Goal: Task Accomplishment & Management: Complete application form

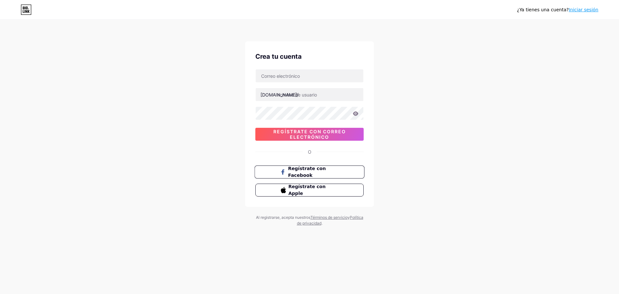
click at [297, 170] on font "Regístrate con Facebook" at bounding box center [307, 172] width 38 height 12
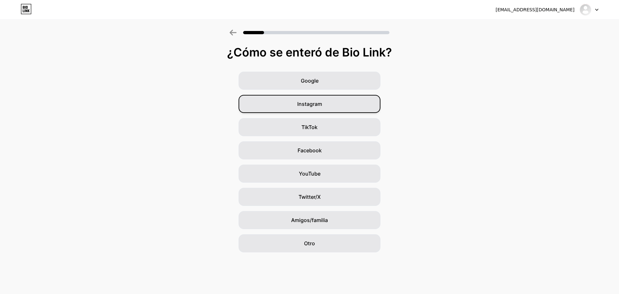
click at [348, 105] on div "Instagram" at bounding box center [310, 104] width 142 height 18
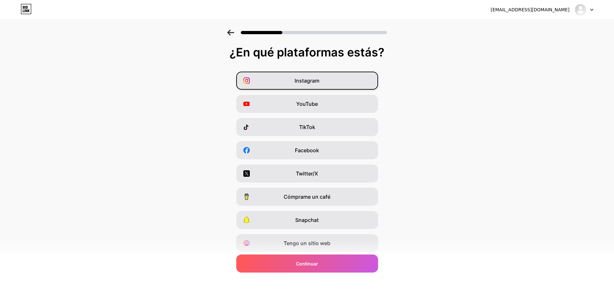
click at [334, 76] on div "Instagram" at bounding box center [307, 81] width 142 height 18
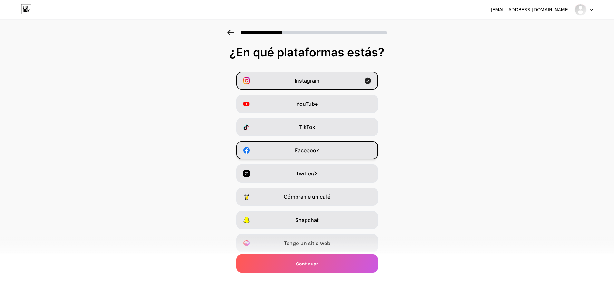
click at [339, 152] on div "Facebook" at bounding box center [307, 150] width 142 height 18
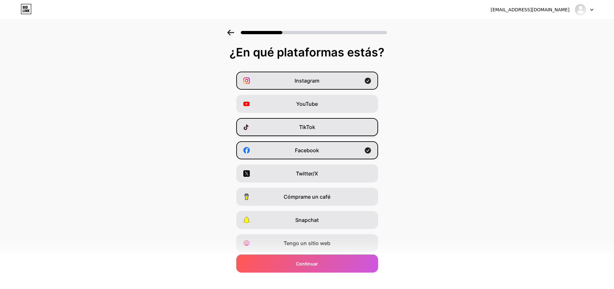
click at [357, 129] on div "TikTok" at bounding box center [307, 127] width 142 height 18
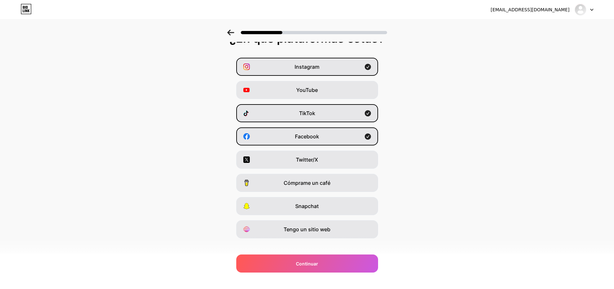
scroll to position [21, 0]
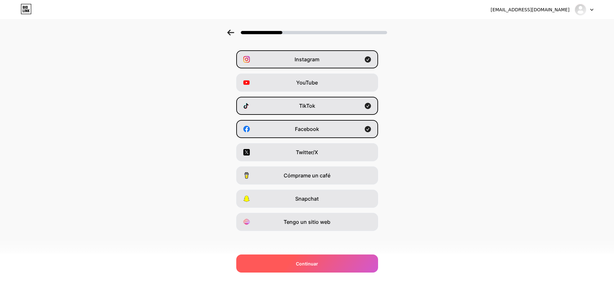
click at [336, 259] on div "Continuar" at bounding box center [307, 263] width 142 height 18
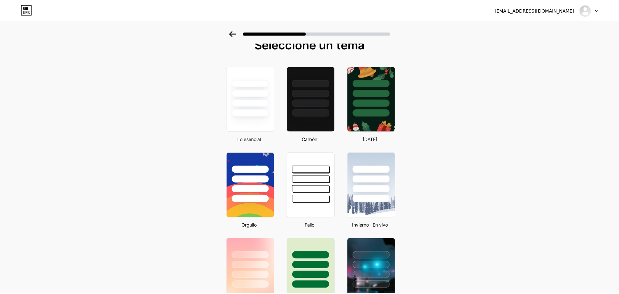
scroll to position [0, 0]
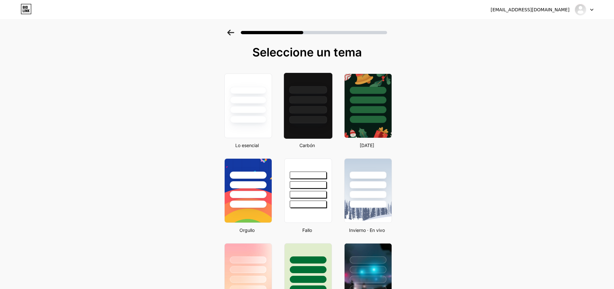
click at [310, 130] on div at bounding box center [307, 106] width 49 height 66
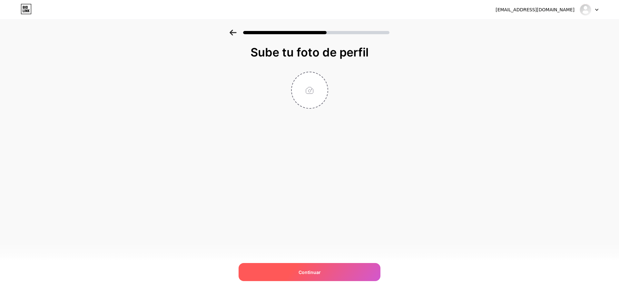
click at [327, 272] on div "Continuar" at bounding box center [310, 272] width 142 height 18
click at [304, 274] on font "Continuar" at bounding box center [309, 271] width 22 height 5
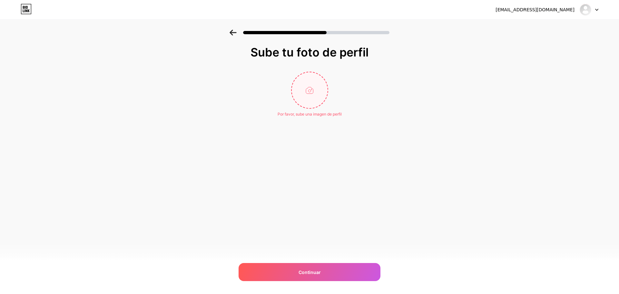
click at [311, 88] on input "file" at bounding box center [310, 90] width 36 height 36
type input "C:\fakepath\yolas.jpg"
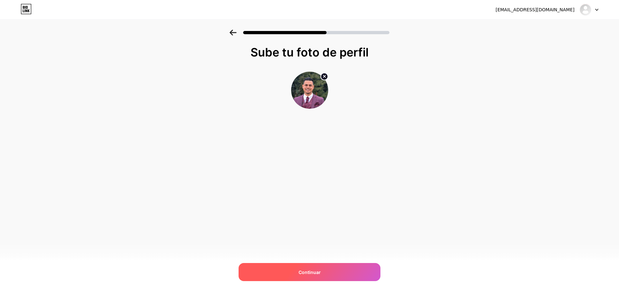
click at [304, 272] on font "Continuar" at bounding box center [309, 271] width 22 height 5
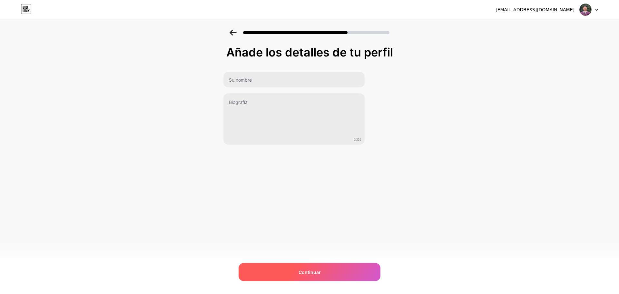
click at [318, 271] on font "Continuar" at bounding box center [309, 271] width 22 height 5
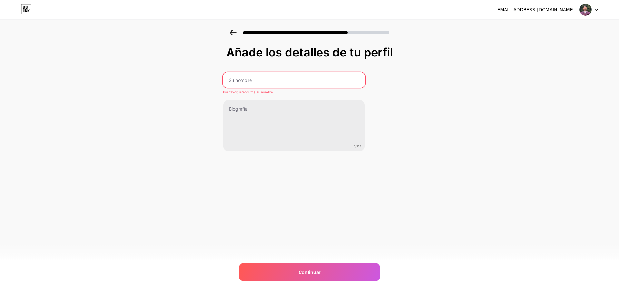
click at [253, 79] on input "text" at bounding box center [294, 79] width 142 height 15
type input "Ejar"
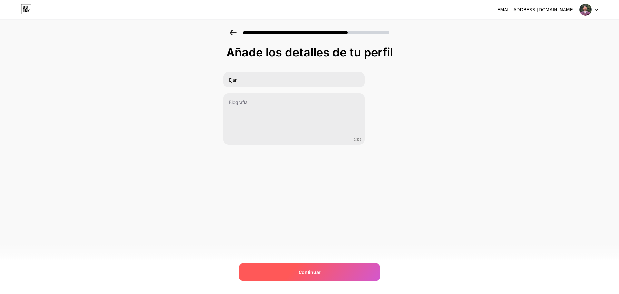
click at [301, 272] on font "Continuar" at bounding box center [309, 271] width 22 height 5
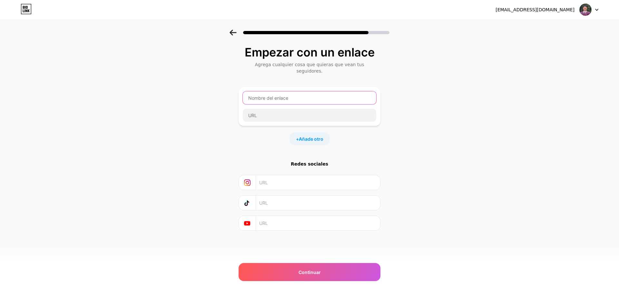
click at [288, 93] on input "text" at bounding box center [309, 97] width 133 height 13
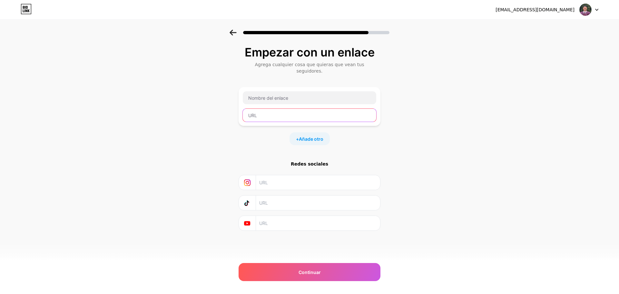
click at [289, 109] on input "text" at bounding box center [309, 115] width 133 height 13
paste input "[URL][DOMAIN_NAME]"
type input "[URL][DOMAIN_NAME]"
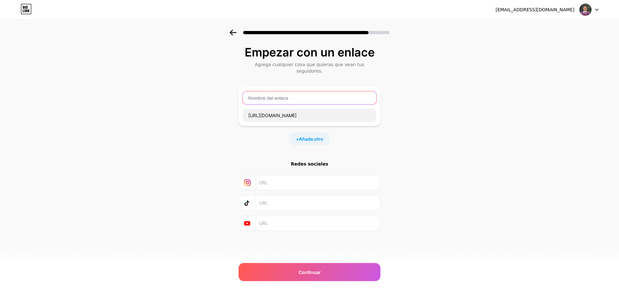
scroll to position [0, 0]
click at [286, 92] on input "text" at bounding box center [309, 97] width 133 height 13
type input "hasta aqui llegue"
click at [284, 177] on input "text" at bounding box center [317, 182] width 117 height 15
click at [297, 219] on input "text" at bounding box center [317, 223] width 117 height 15
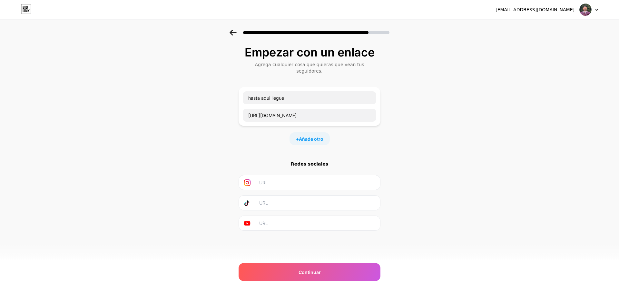
paste input "[URL][DOMAIN_NAME]"
type input "[URL][DOMAIN_NAME]"
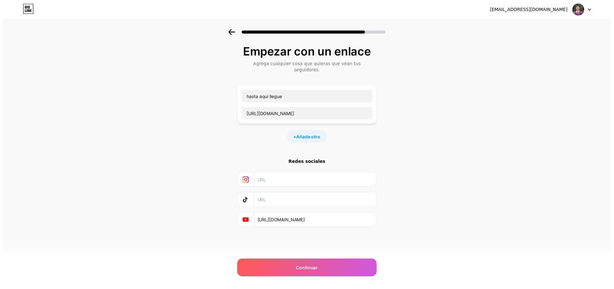
scroll to position [0, 0]
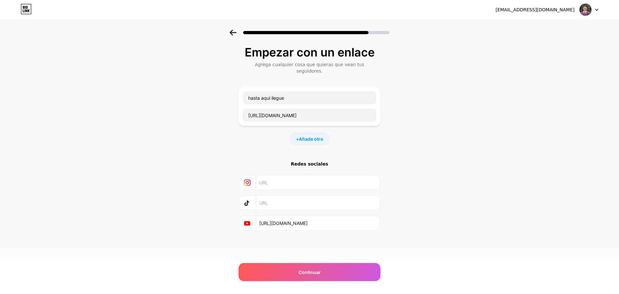
click at [311, 200] on input "text" at bounding box center [317, 202] width 117 height 15
click at [308, 273] on font "Continuar" at bounding box center [309, 271] width 22 height 5
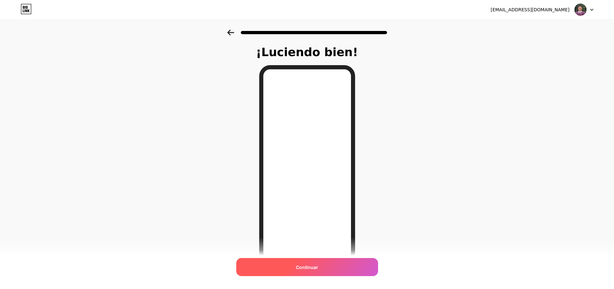
click at [327, 264] on div "Continuar" at bounding box center [307, 267] width 142 height 18
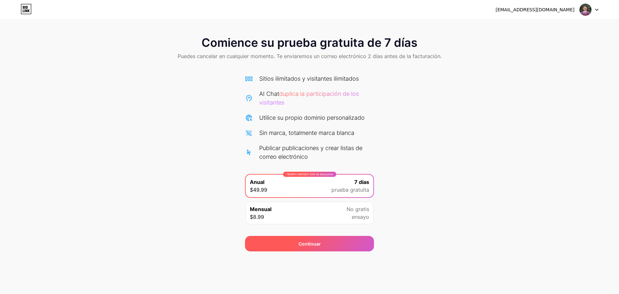
click at [335, 240] on div "Continuar" at bounding box center [309, 243] width 129 height 15
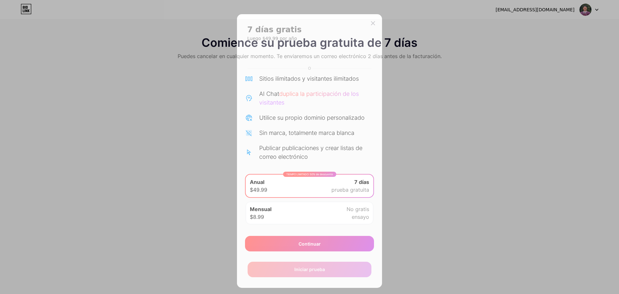
click at [369, 20] on div at bounding box center [373, 23] width 12 height 12
